Goal: Information Seeking & Learning: Check status

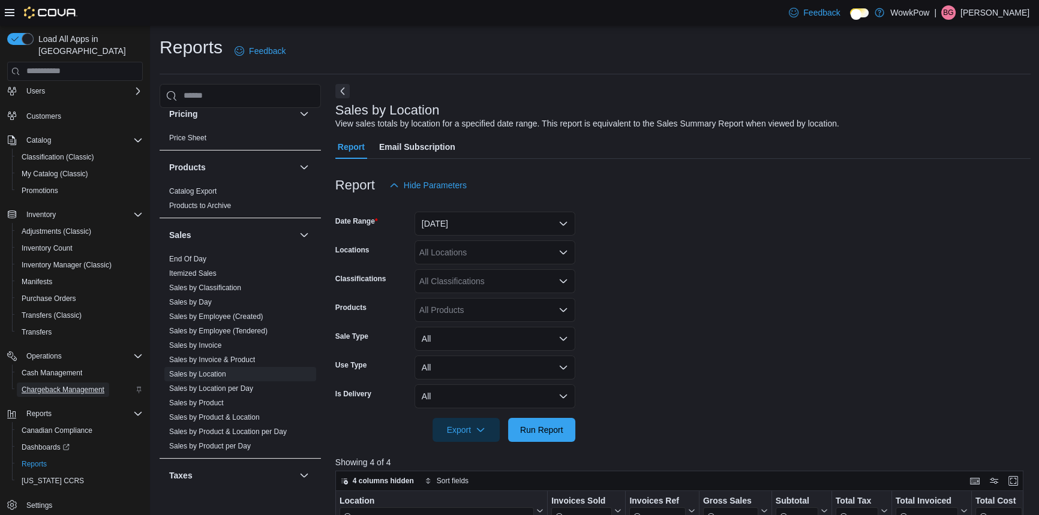
click at [57, 385] on span "Chargeback Management" at bounding box center [63, 390] width 83 height 10
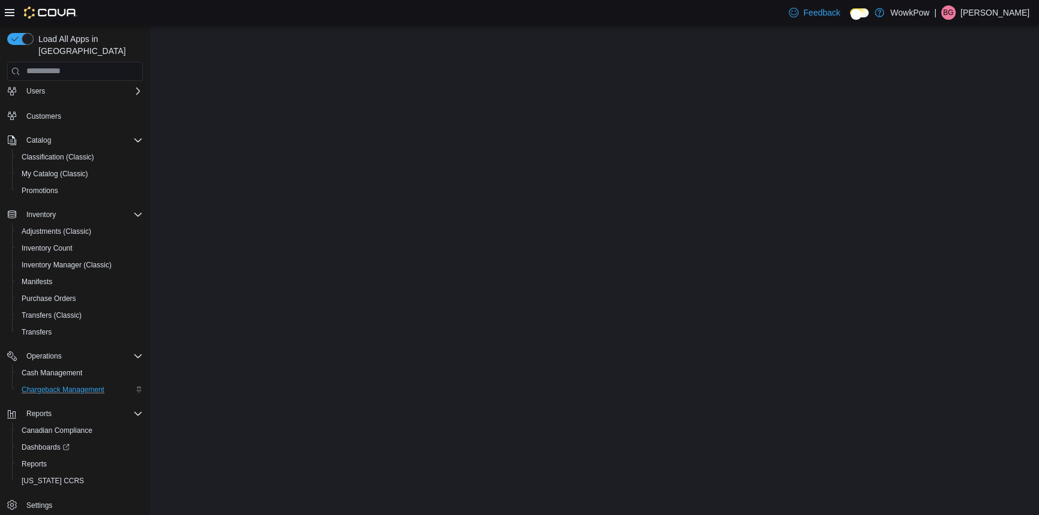
scroll to position [61, 0]
click at [37, 294] on span "Purchase Orders" at bounding box center [49, 299] width 55 height 10
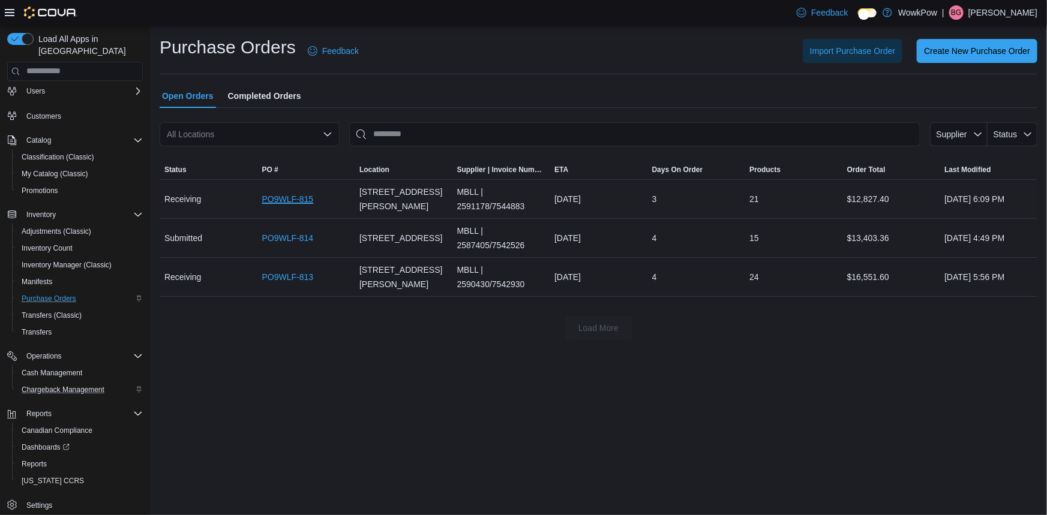
click at [294, 192] on link "PO9WLF-815" at bounding box center [288, 199] width 52 height 14
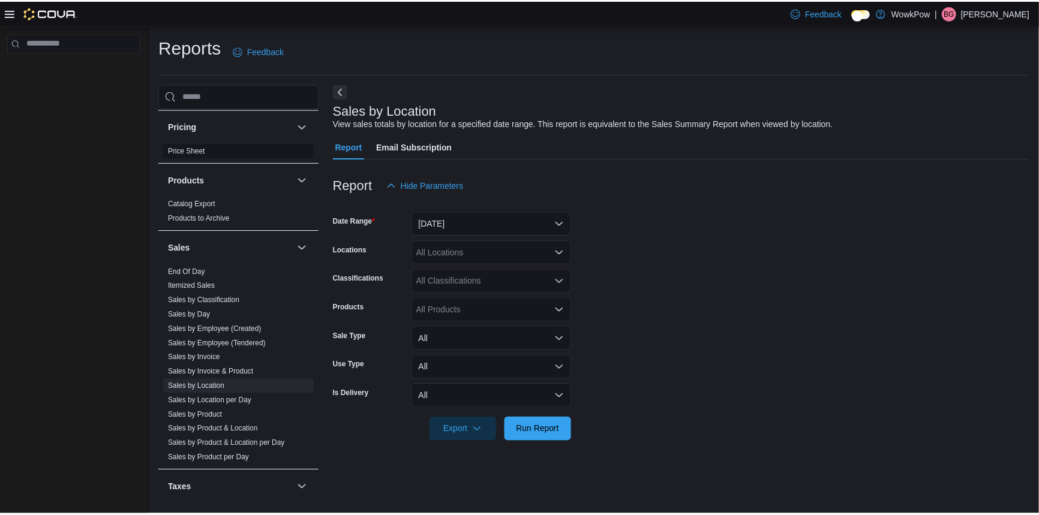
scroll to position [818, 0]
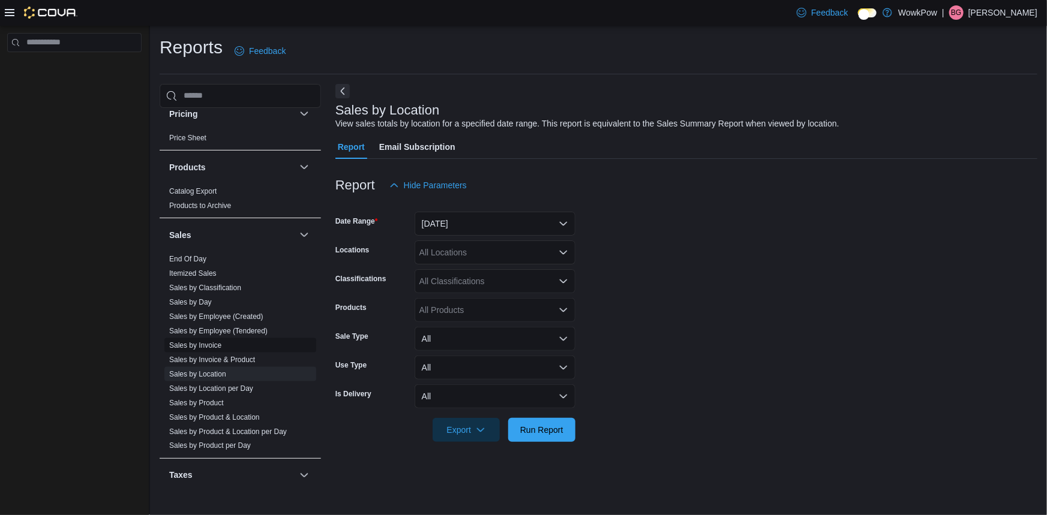
click at [202, 341] on link "Sales by Invoice" at bounding box center [195, 345] width 52 height 8
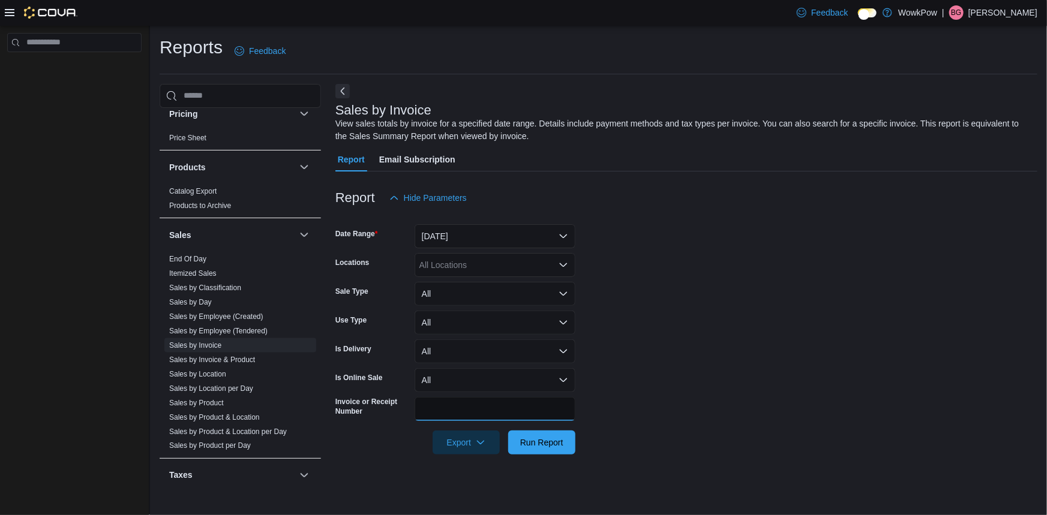
click at [471, 402] on input "Invoice or Receipt Number" at bounding box center [494, 409] width 161 height 24
paste input "**********"
type input "**********"
click at [551, 436] on span "Run Report" at bounding box center [541, 442] width 43 height 12
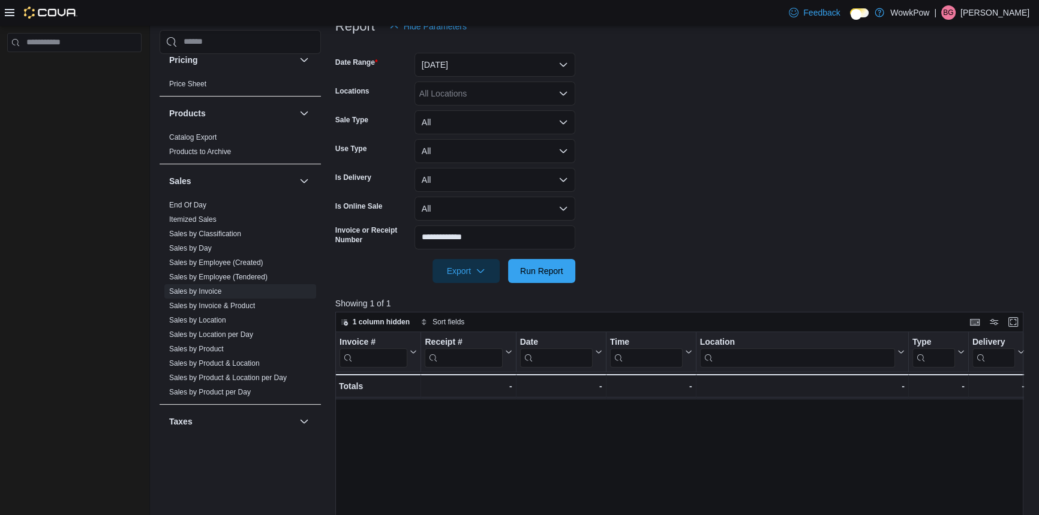
scroll to position [218, 0]
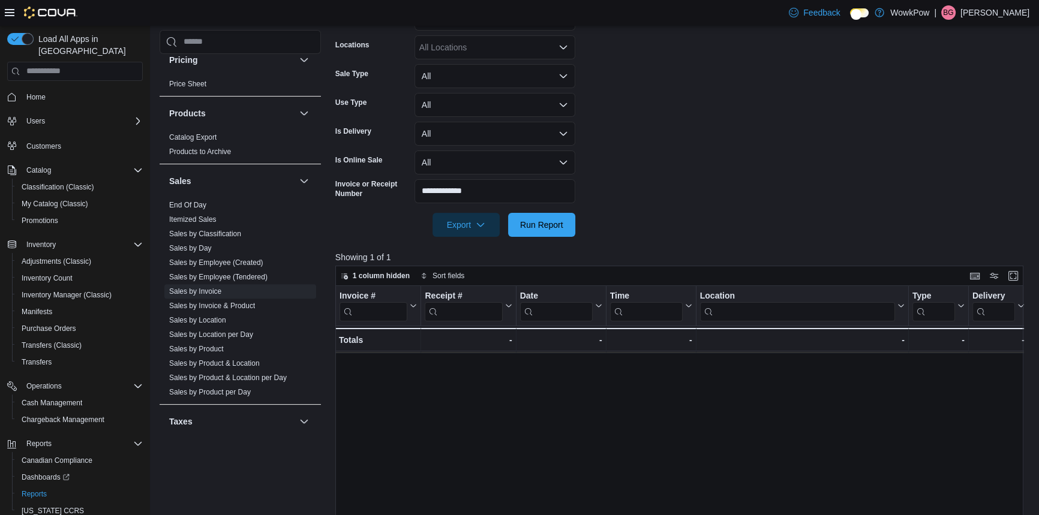
click at [464, 341] on link "INDMQZ-GXRKBJ" at bounding box center [460, 346] width 70 height 10
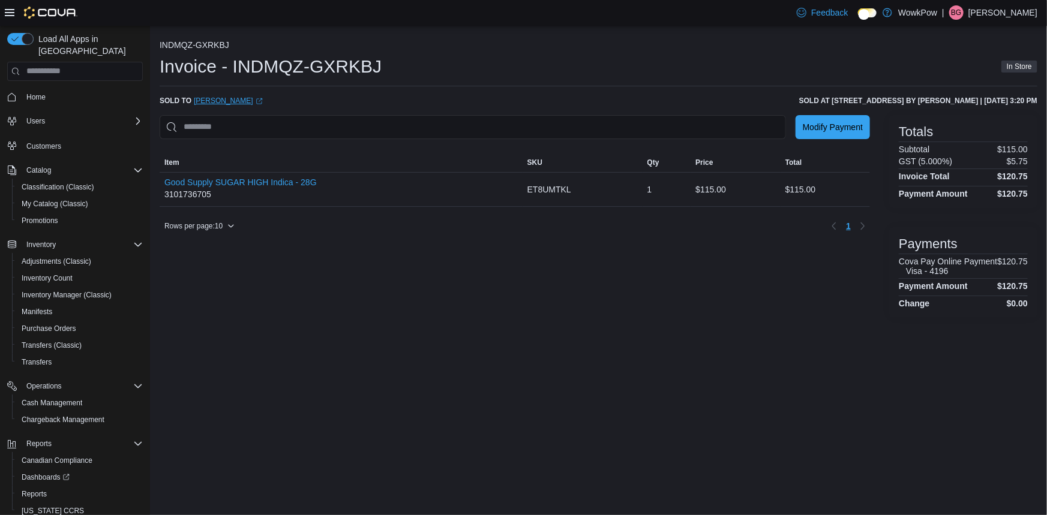
drag, startPoint x: 181, startPoint y: 90, endPoint x: 232, endPoint y: 88, distance: 51.0
click at [232, 96] on div "Sold to Chisner Belony (opens in a new tab or window)" at bounding box center [211, 101] width 103 height 10
click at [323, 97] on div "INDMQZ-GXRKBJ Invoice - INDMQZ-GXRKBJ In Store Sold to Chisner Belony (opens in…" at bounding box center [599, 179] width 878 height 278
drag, startPoint x: 1018, startPoint y: 89, endPoint x: 1030, endPoint y: 88, distance: 12.6
click at [1030, 96] on h6 "Sold at 4-185 Stadacona Street Winnipeg, MB, R2L 1R2 by Ryley Rivard | August 4…" at bounding box center [918, 101] width 238 height 10
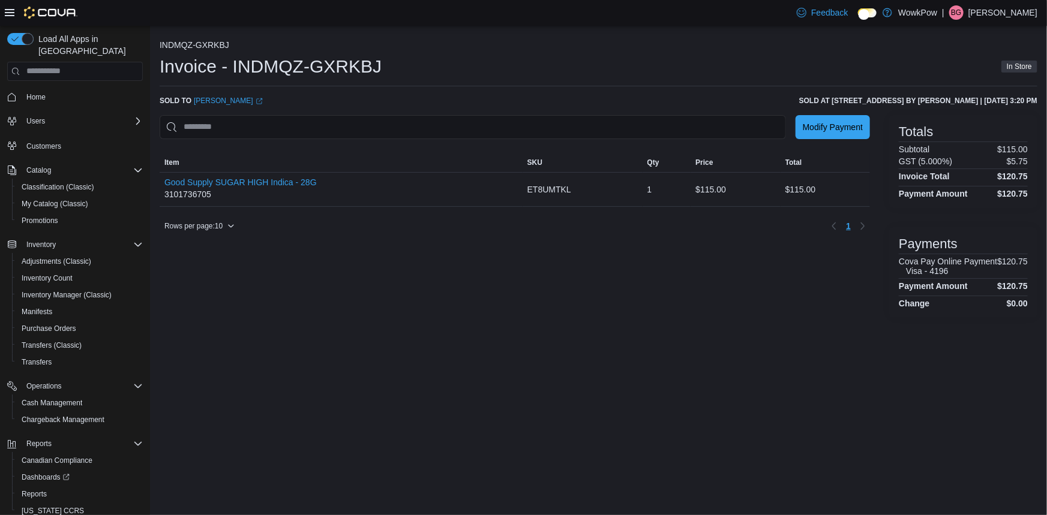
click at [1021, 115] on div "Totals Subtotal $115.00 GST (5.000%) $5.75 Invoice Total $120.75 Payment Amount…" at bounding box center [963, 161] width 148 height 93
drag, startPoint x: 1002, startPoint y: 90, endPoint x: 1036, endPoint y: 92, distance: 34.9
click at [1036, 96] on h6 "Sold at 4-185 Stadacona Street Winnipeg, MB, R2L 1R2 by Ryley Rivard | August 4…" at bounding box center [918, 101] width 238 height 10
click at [1028, 103] on div "INDMQZ-GXRKBJ Invoice - INDMQZ-GXRKBJ In Store Sold to Chisner Belony (opens in…" at bounding box center [599, 179] width 878 height 278
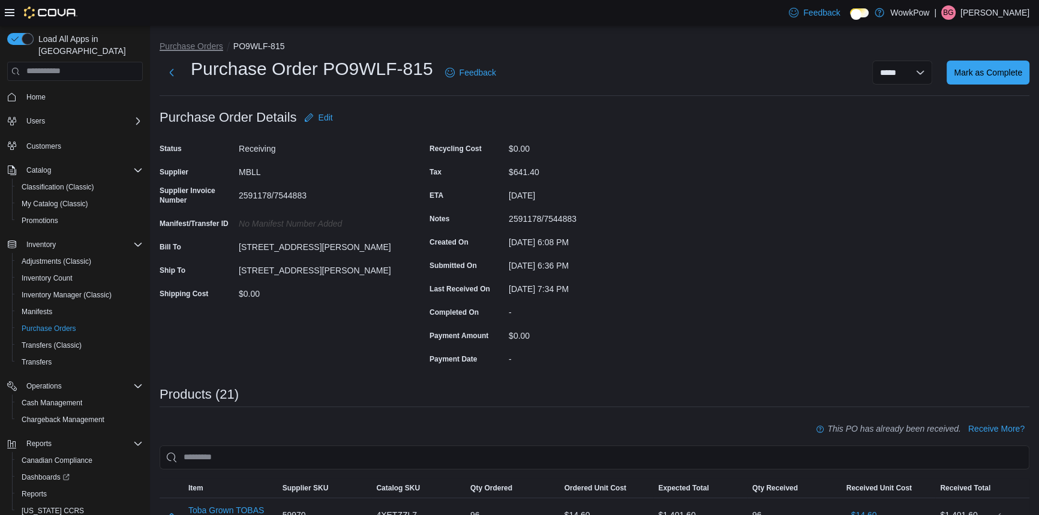
click at [172, 43] on button "Purchase Orders" at bounding box center [192, 46] width 64 height 10
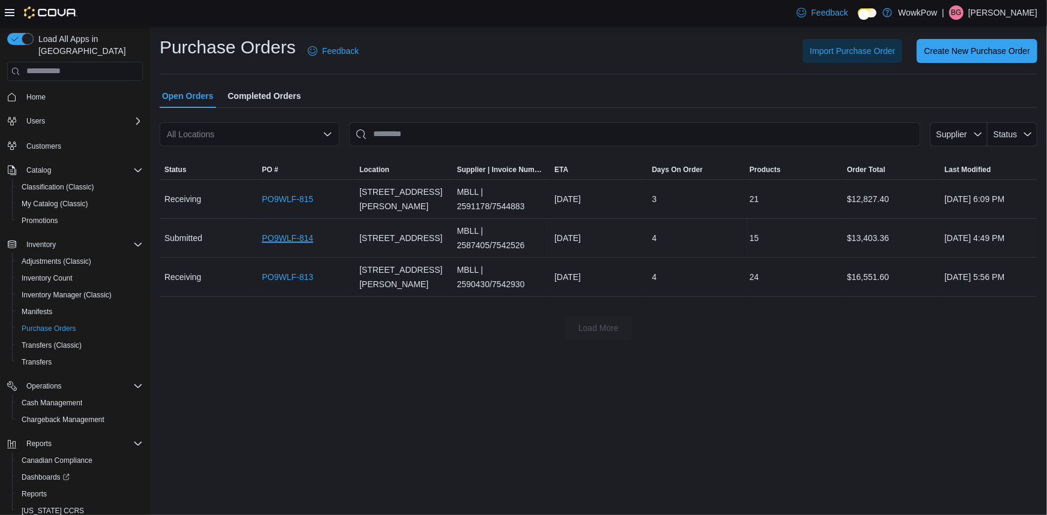
click at [290, 231] on link "PO9WLF-814" at bounding box center [288, 238] width 52 height 14
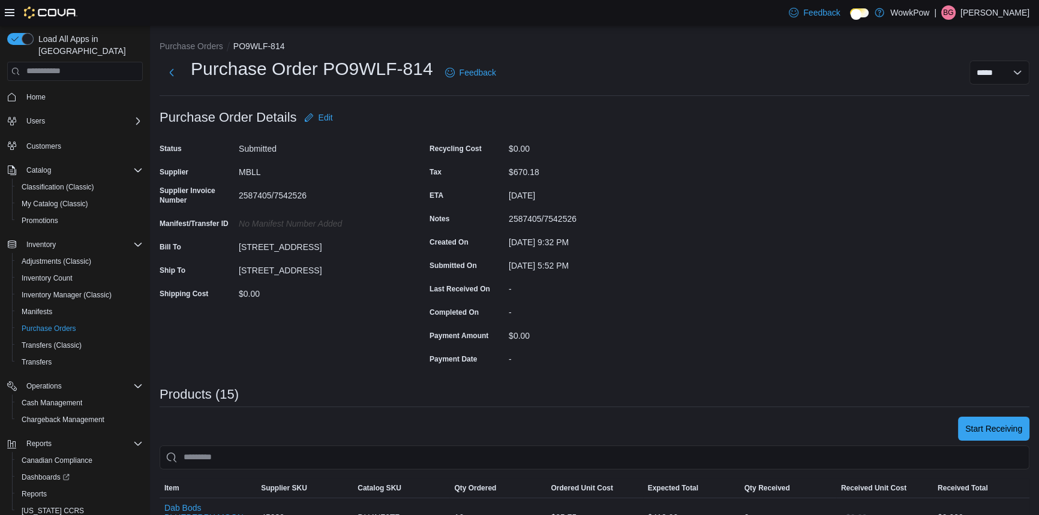
click at [180, 50] on li "Purchase Orders" at bounding box center [197, 46] width 74 height 12
click at [178, 44] on button "Purchase Orders" at bounding box center [192, 46] width 64 height 10
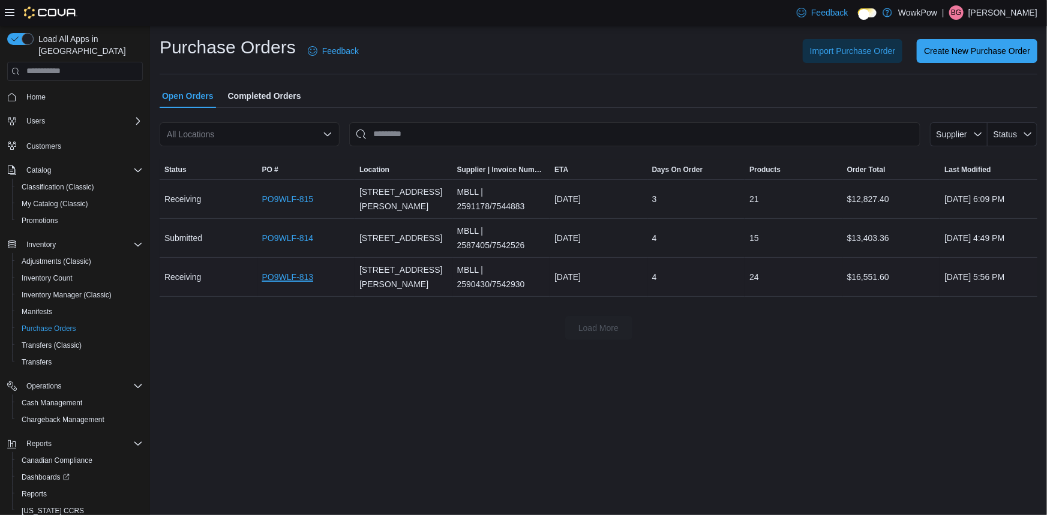
click at [284, 270] on link "PO9WLF-813" at bounding box center [288, 277] width 52 height 14
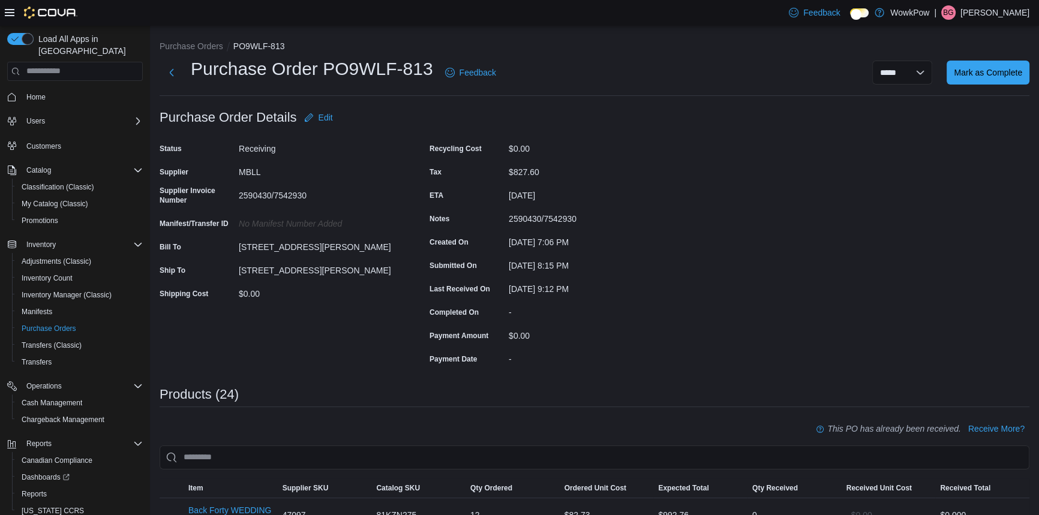
click at [175, 41] on li "Purchase Orders" at bounding box center [197, 46] width 74 height 12
click at [177, 42] on button "Purchase Orders" at bounding box center [192, 46] width 64 height 10
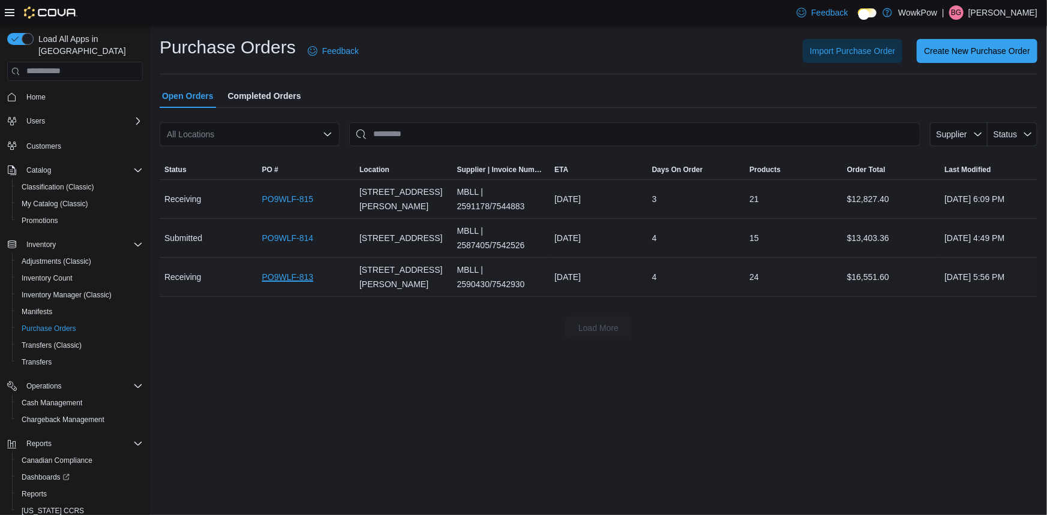
click at [283, 270] on link "PO9WLF-813" at bounding box center [288, 277] width 52 height 14
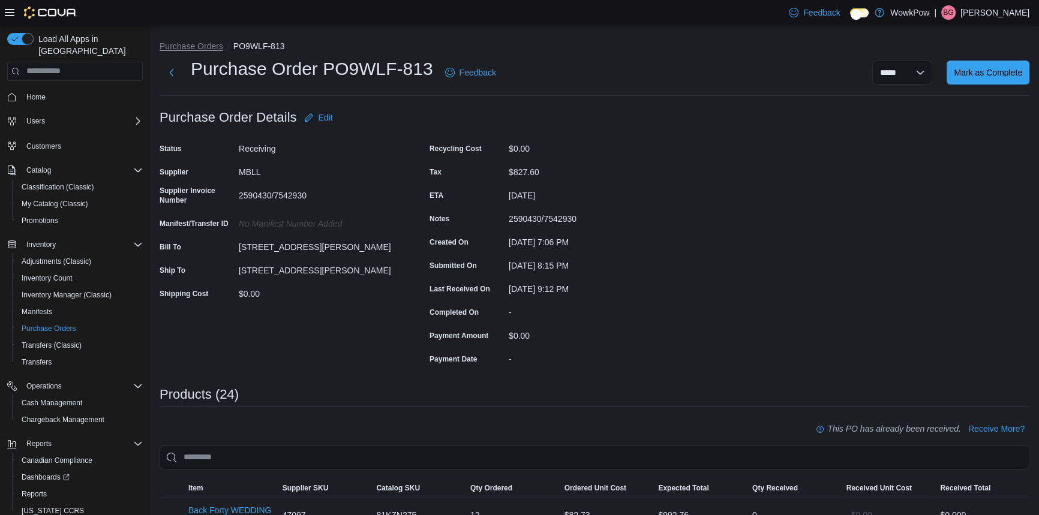
click at [185, 46] on button "Purchase Orders" at bounding box center [192, 46] width 64 height 10
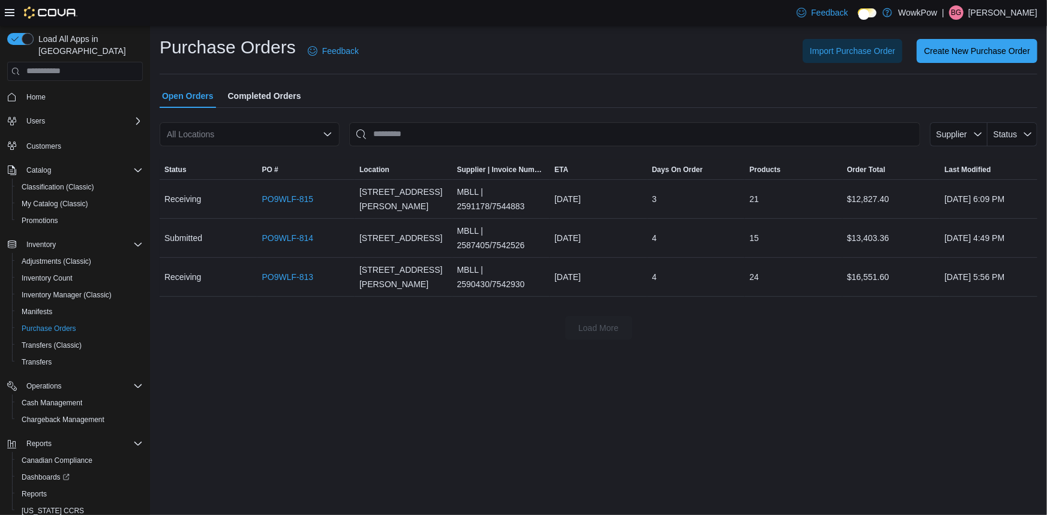
click at [228, 96] on span "Completed Orders" at bounding box center [264, 96] width 73 height 24
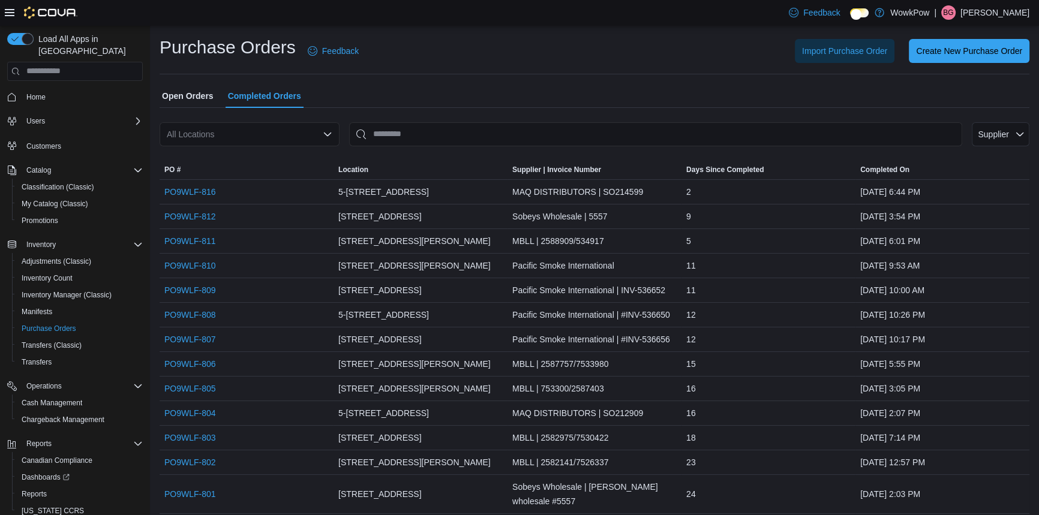
click at [190, 89] on span "Open Orders" at bounding box center [188, 96] width 52 height 24
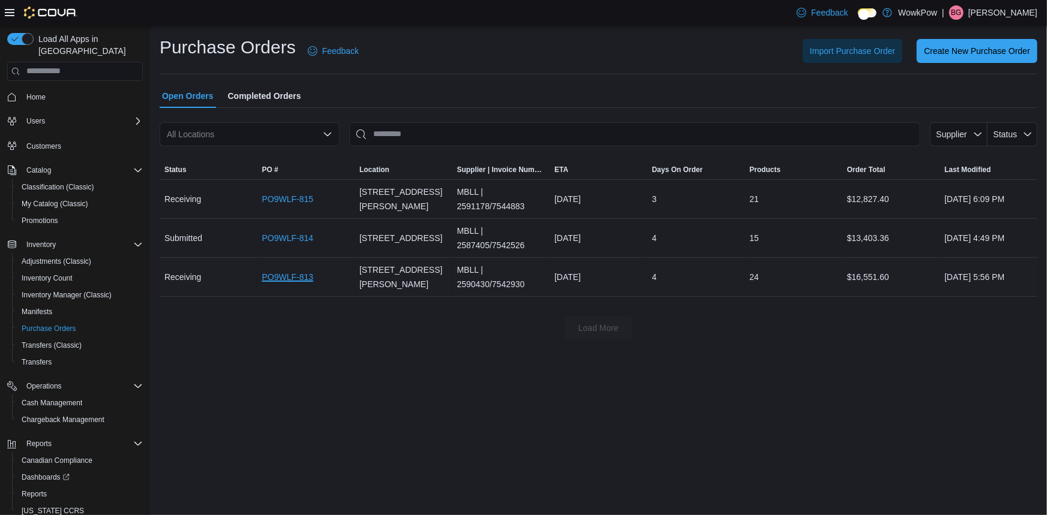
click at [283, 270] on link "PO9WLF-813" at bounding box center [288, 277] width 52 height 14
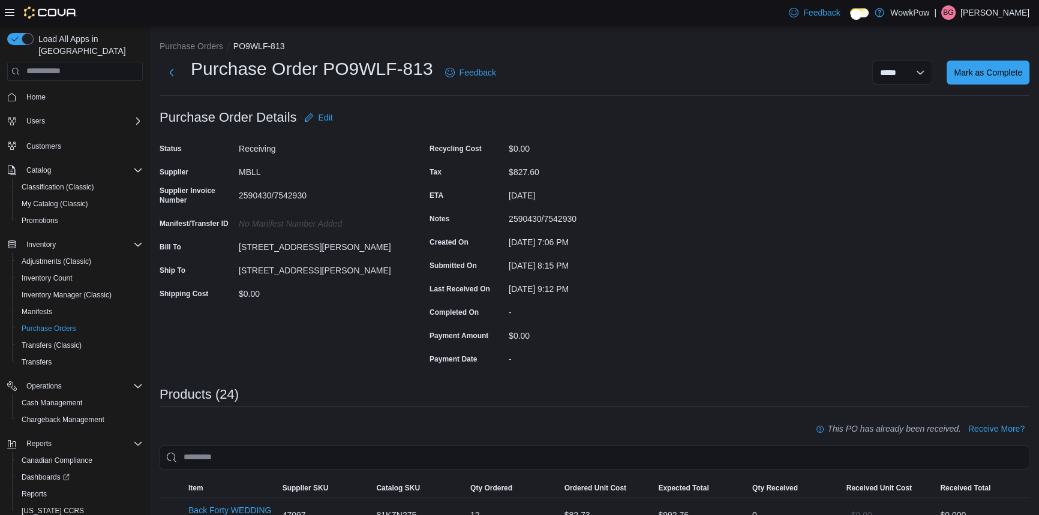
click at [178, 40] on li "Purchase Orders" at bounding box center [197, 46] width 74 height 12
click at [178, 48] on button "Purchase Orders" at bounding box center [192, 46] width 64 height 10
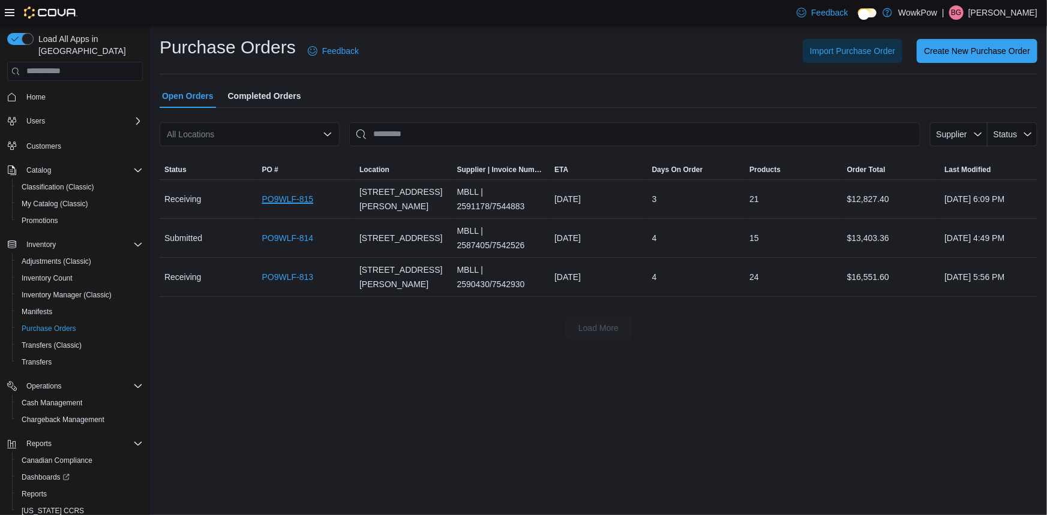
click at [285, 192] on link "PO9WLF-815" at bounding box center [288, 199] width 52 height 14
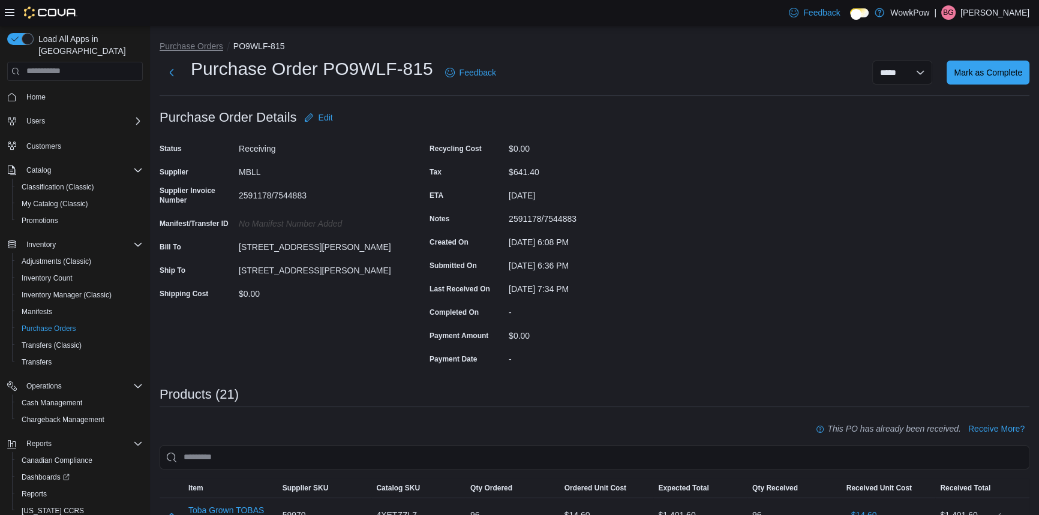
click at [174, 47] on button "Purchase Orders" at bounding box center [192, 46] width 64 height 10
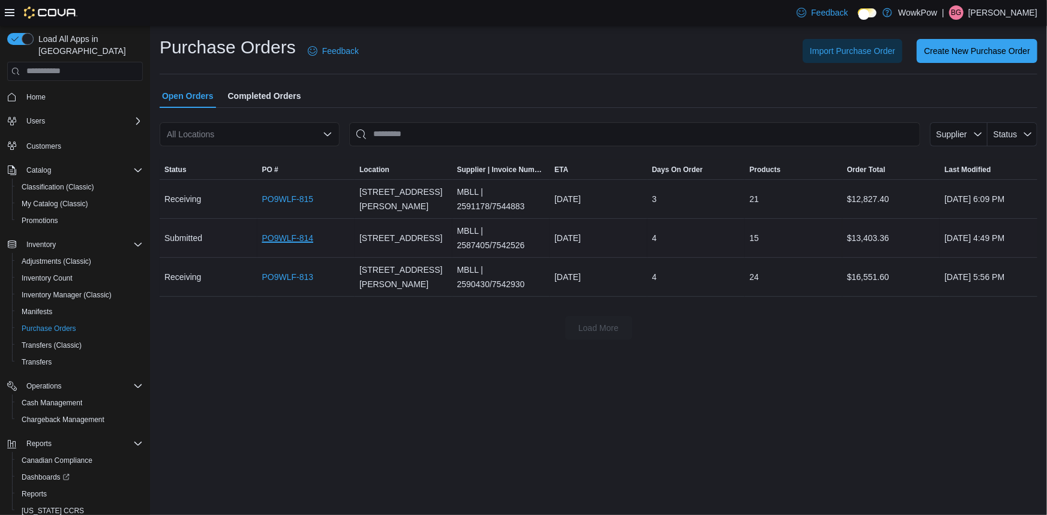
click at [283, 231] on link "PO9WLF-814" at bounding box center [288, 238] width 52 height 14
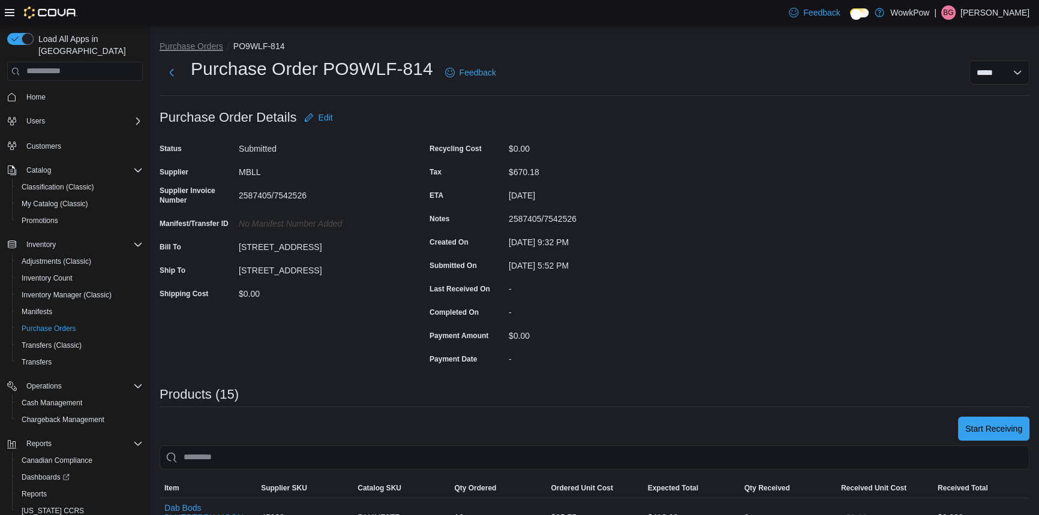
click at [194, 43] on button "Purchase Orders" at bounding box center [192, 46] width 64 height 10
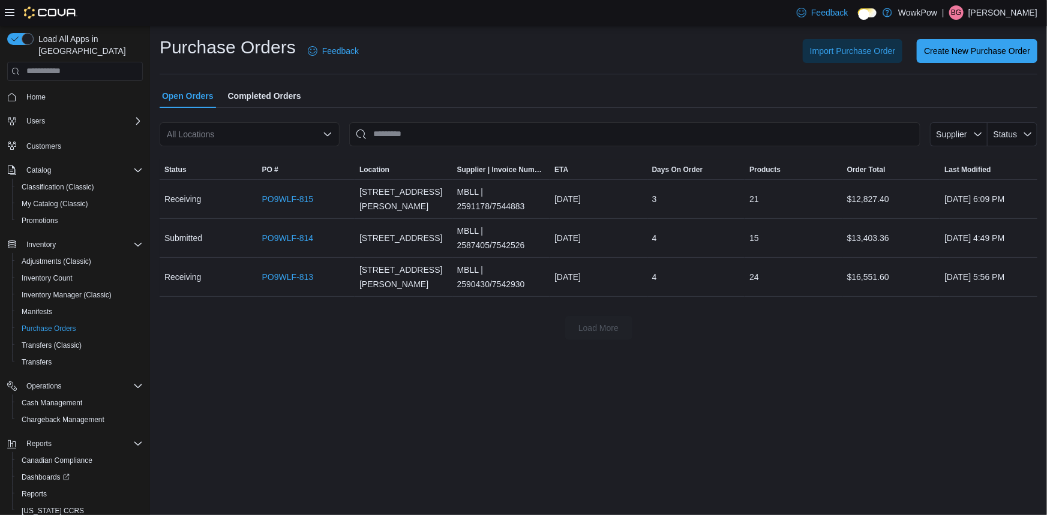
click at [642, 108] on div at bounding box center [599, 115] width 878 height 14
click at [649, 94] on div "Open Orders Completed Orders" at bounding box center [599, 96] width 878 height 24
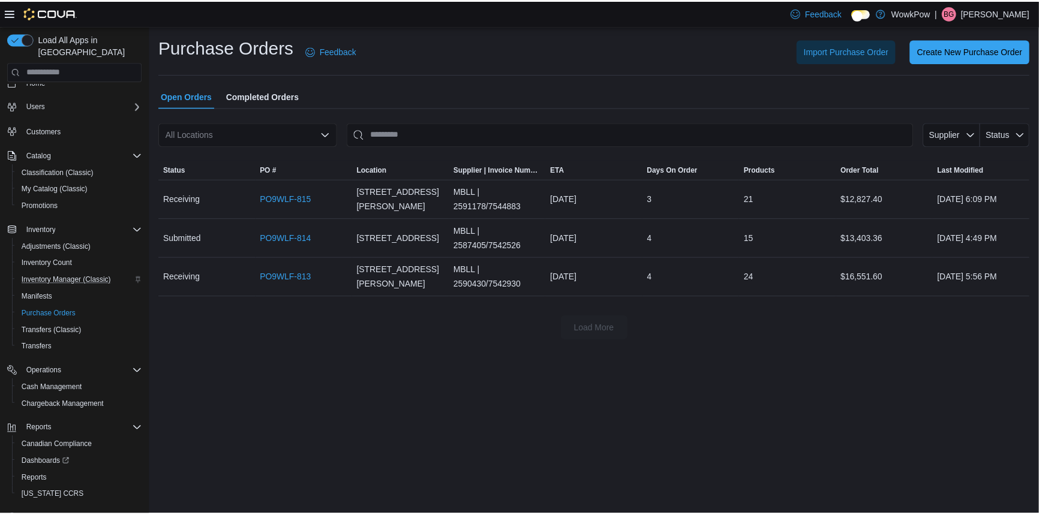
scroll to position [30, 0]
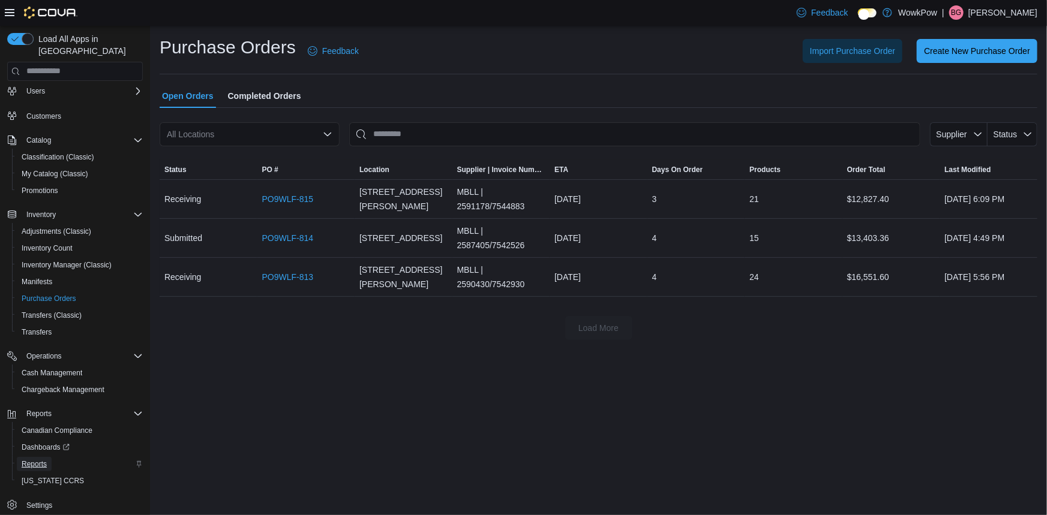
click at [25, 459] on span "Reports" at bounding box center [34, 464] width 25 height 10
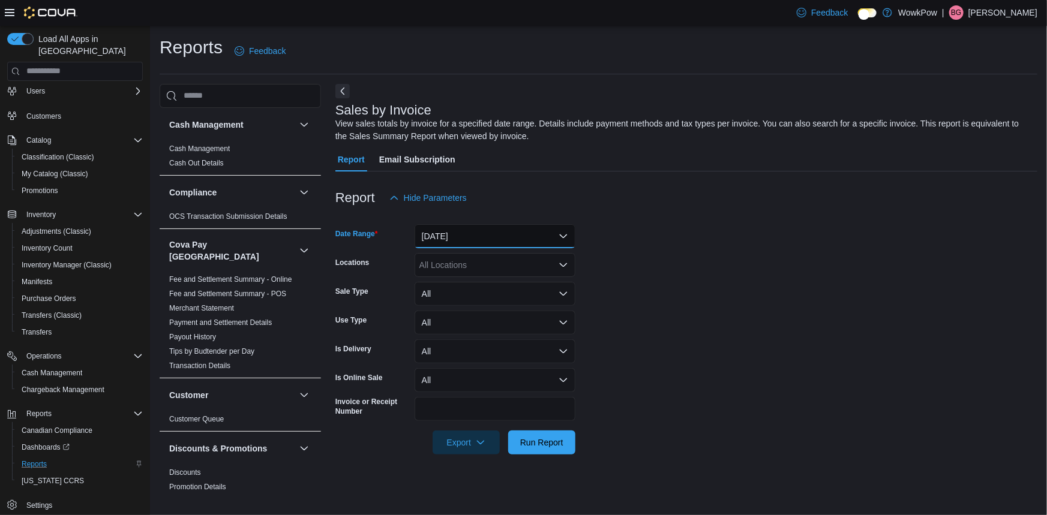
click at [467, 224] on button "Yesterday" at bounding box center [494, 236] width 161 height 24
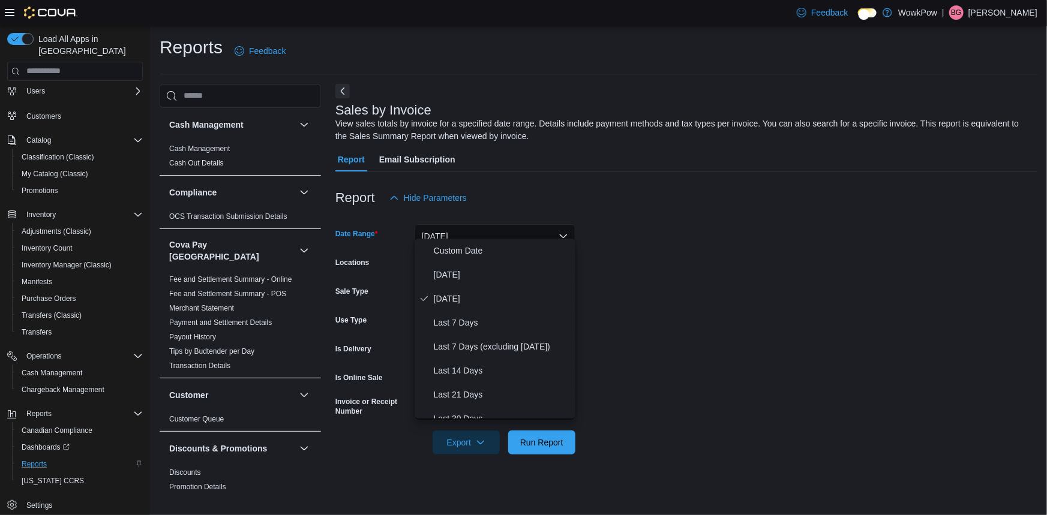
click at [641, 194] on div "Report Hide Parameters" at bounding box center [686, 198] width 702 height 24
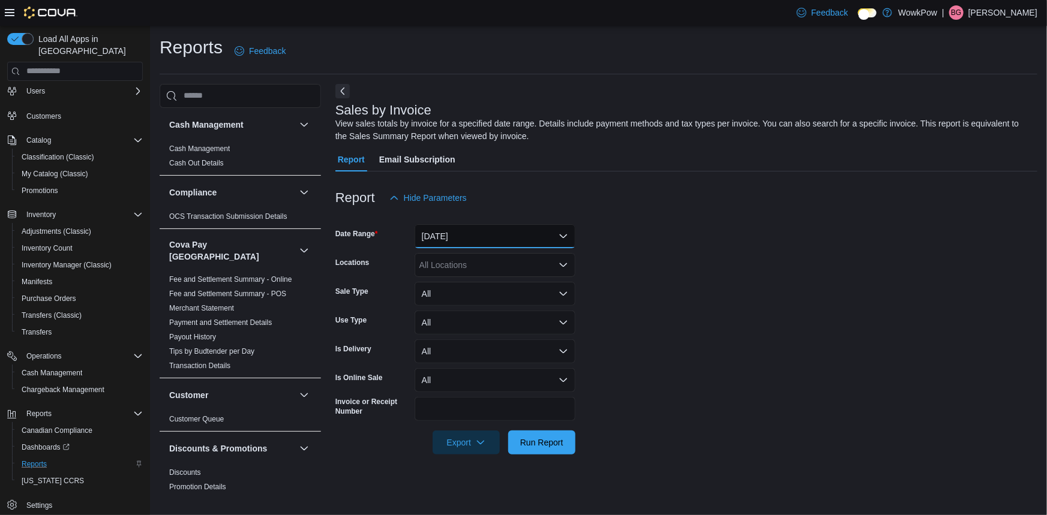
click at [503, 230] on button "Yesterday" at bounding box center [494, 236] width 161 height 24
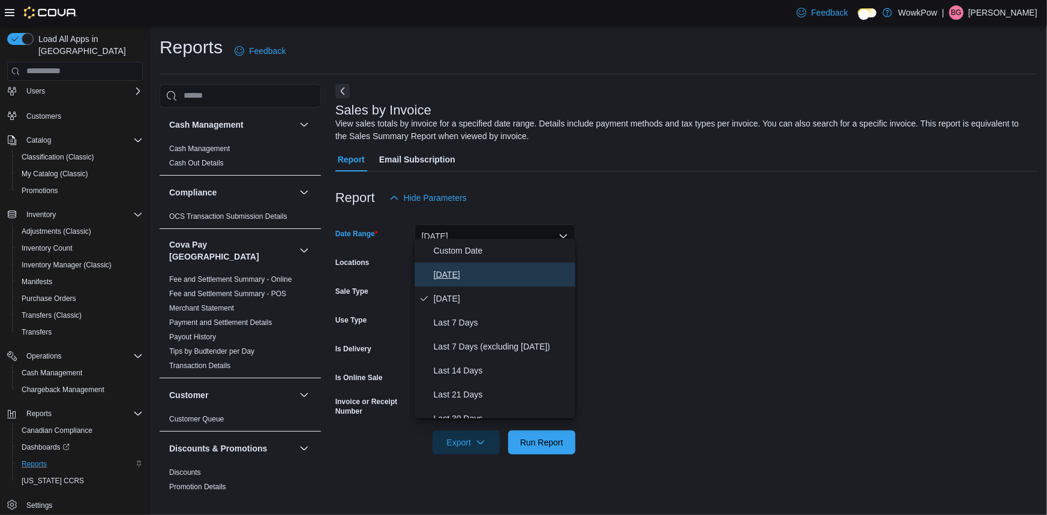
click at [441, 268] on span "Today" at bounding box center [502, 275] width 137 height 14
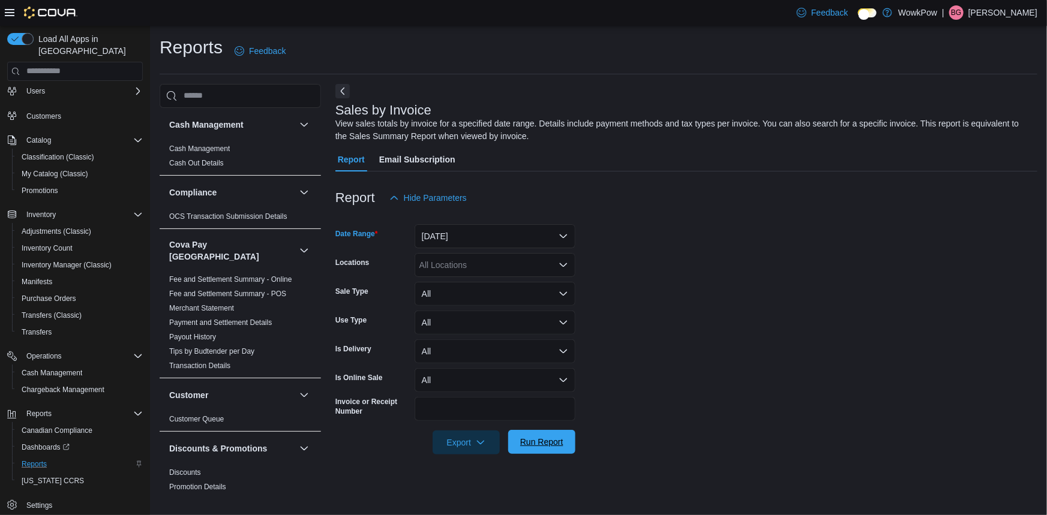
click at [537, 430] on span "Run Report" at bounding box center [541, 442] width 53 height 24
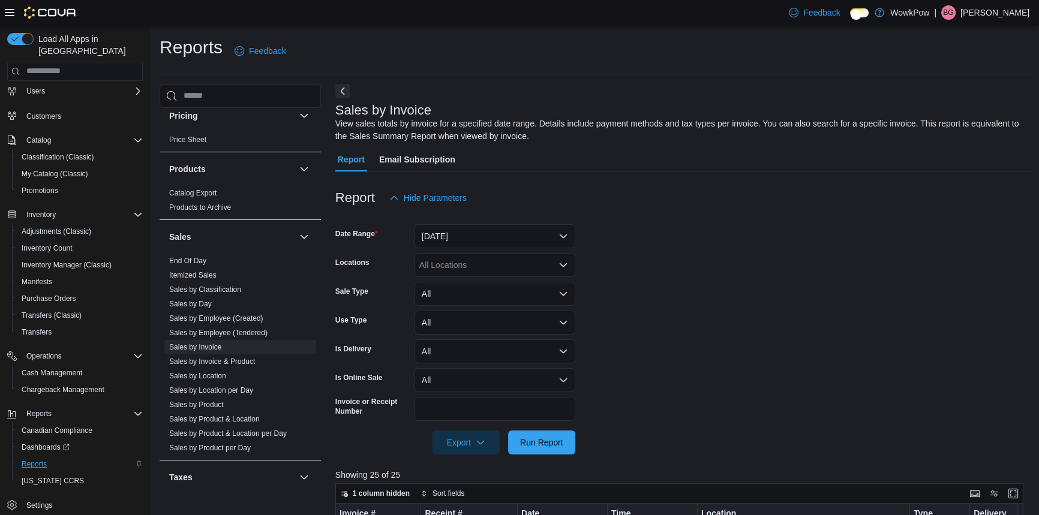
scroll to position [818, 0]
click at [193, 370] on link "Sales by Location" at bounding box center [197, 374] width 57 height 8
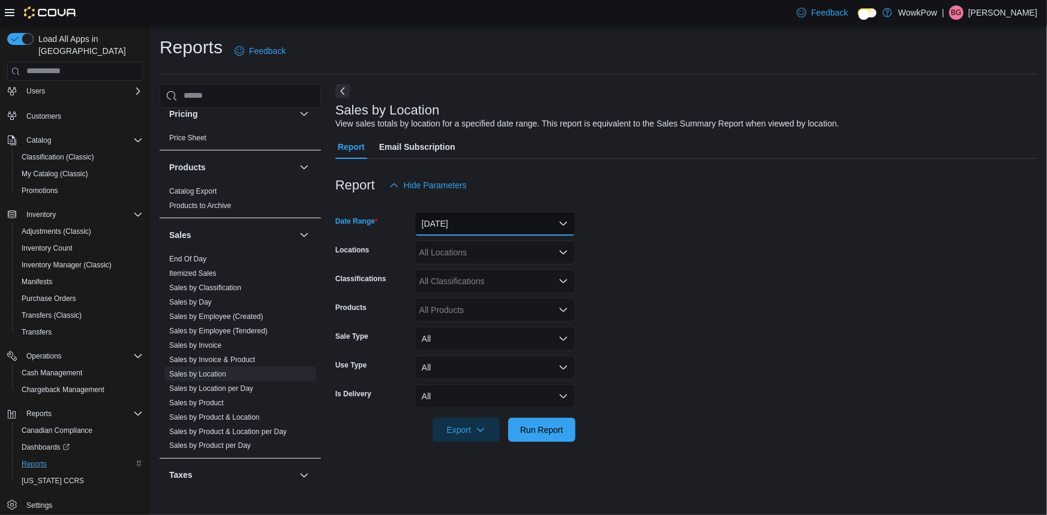
click at [489, 212] on button "Yesterday" at bounding box center [494, 224] width 161 height 24
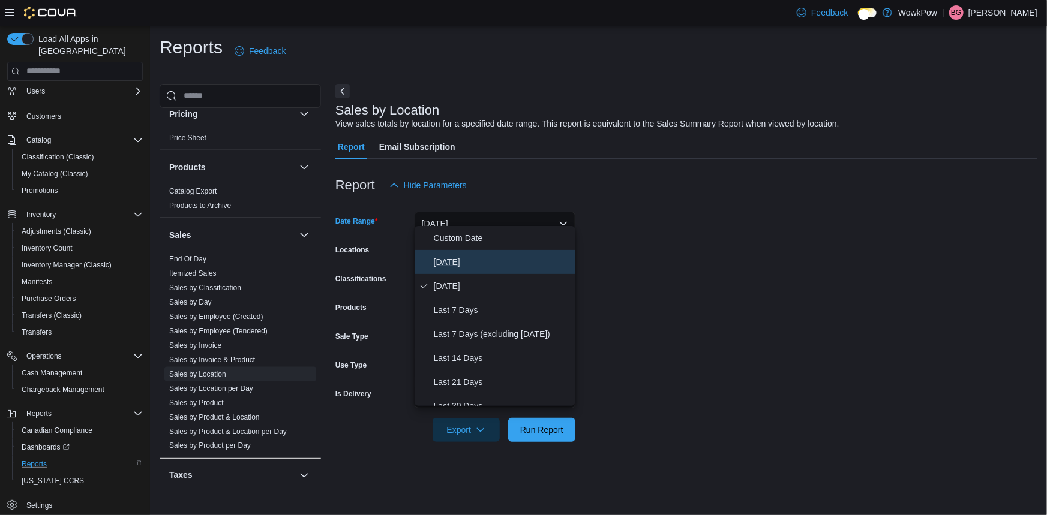
click at [450, 250] on button "Today" at bounding box center [494, 262] width 161 height 24
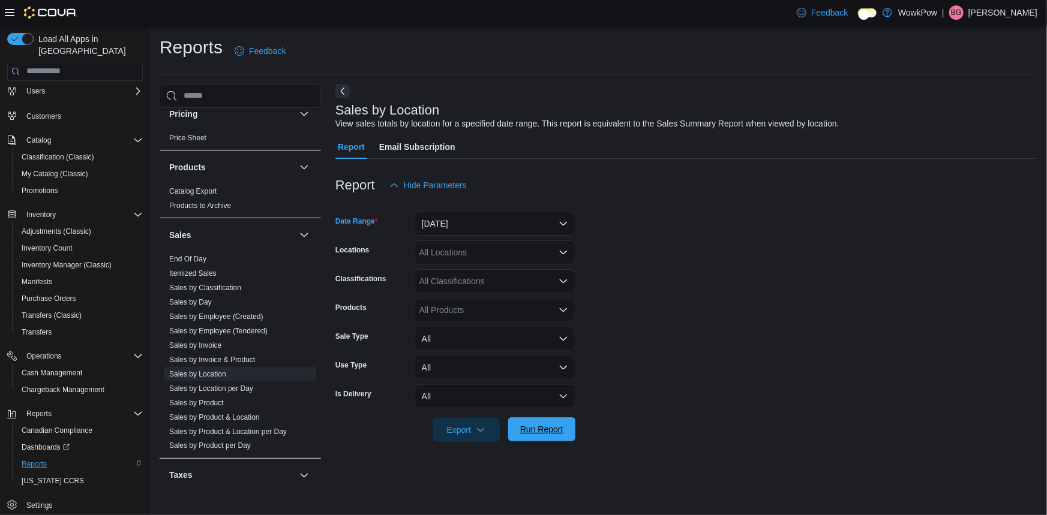
click at [540, 429] on span "Run Report" at bounding box center [541, 429] width 53 height 24
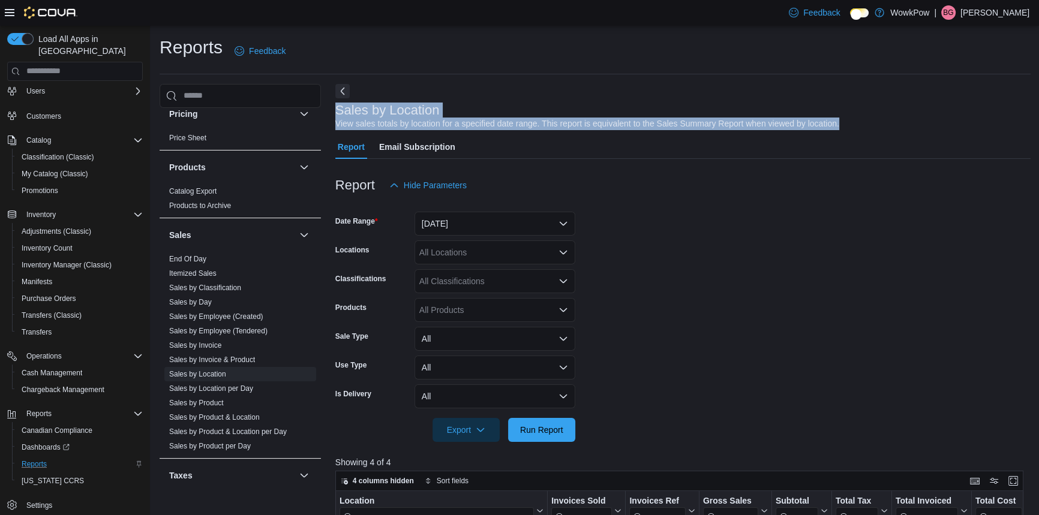
drag, startPoint x: 335, startPoint y: 101, endPoint x: 885, endPoint y: 110, distance: 550.1
click at [885, 110] on div "Sales by Location View sales totals by location for a specified date range. Thi…" at bounding box center [679, 116] width 689 height 27
